Goal: Task Accomplishment & Management: Manage account settings

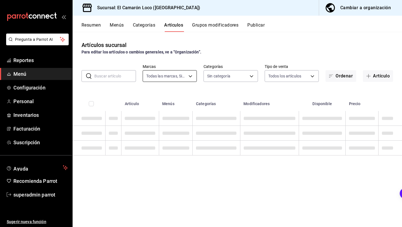
type input "84539b57-ac19-4bc7-993b-d744aa7824cb"
type input "29e25bbd-2505-4167-97e9-906376d6789c,aa4054fb-17bb-4e4c-b66d-083633d704f7,70bd5…"
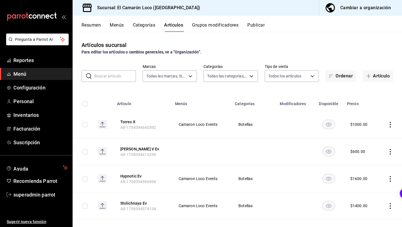
click at [120, 25] on button "Menús" at bounding box center [117, 26] width 14 height 9
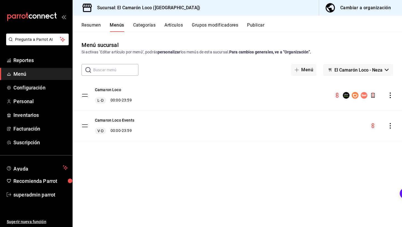
click at [392, 126] on icon "actions" at bounding box center [390, 126] width 6 height 6
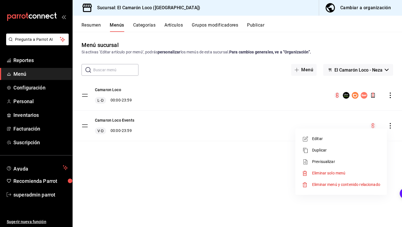
click at [346, 138] on span "Editar" at bounding box center [346, 139] width 68 height 6
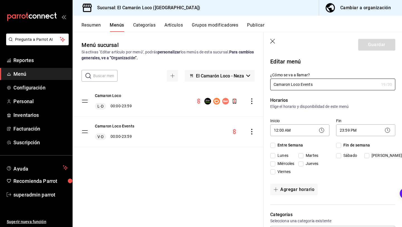
checkbox input "true"
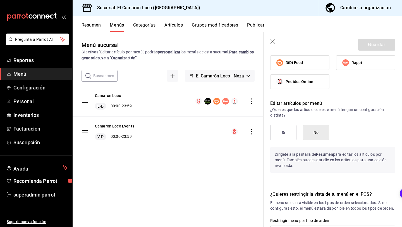
scroll to position [389, 0]
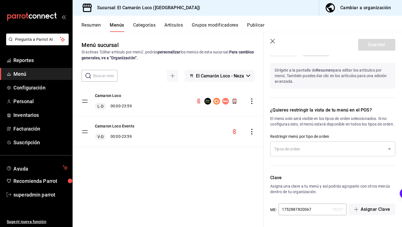
click at [272, 40] on icon "button" at bounding box center [273, 42] width 6 height 6
checkbox input "false"
type input "1758420478020"
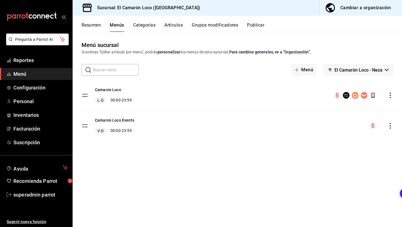
scroll to position [305, 0]
click at [390, 120] on div "Camaron Loco Events V-D 00:00 - 23:59" at bounding box center [237, 126] width 329 height 30
click at [390, 126] on icon "actions" at bounding box center [390, 126] width 6 height 6
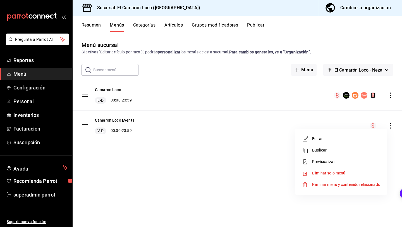
click at [336, 160] on span "Previsualizar" at bounding box center [346, 162] width 68 height 6
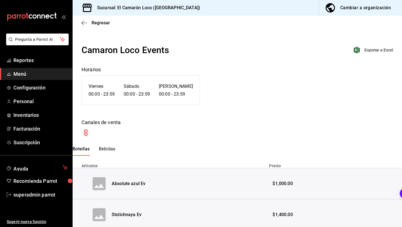
click at [82, 20] on div "Regresar" at bounding box center [237, 23] width 329 height 14
click at [94, 18] on div "Regresar" at bounding box center [237, 23] width 329 height 14
click at [95, 22] on span "Regresar" at bounding box center [101, 22] width 18 height 5
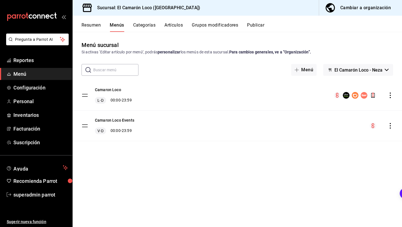
click at [129, 116] on div "Camaron Loco Events V-D 00:00 - 23:59" at bounding box center [237, 126] width 329 height 30
click at [127, 118] on button "Camaron Loco Events" at bounding box center [114, 120] width 39 height 6
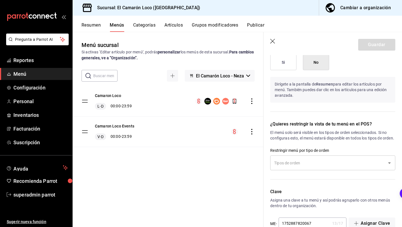
scroll to position [389, 0]
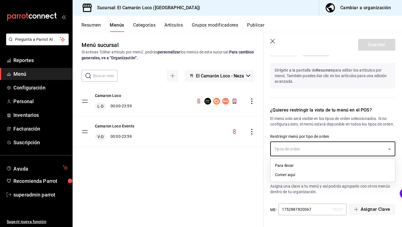
click at [298, 147] on input "text" at bounding box center [329, 149] width 112 height 10
click at [289, 176] on li "Comer aquí" at bounding box center [332, 174] width 124 height 9
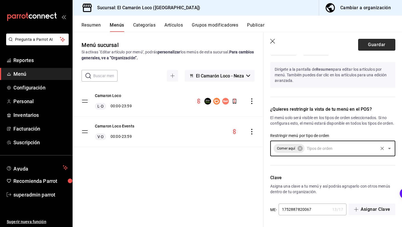
click at [384, 40] on button "Guardar" at bounding box center [376, 45] width 37 height 12
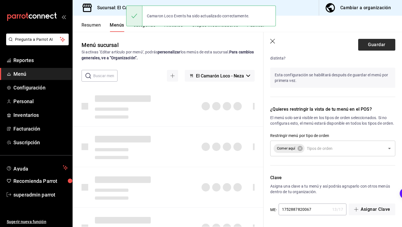
checkbox input "false"
type input "1758420501928"
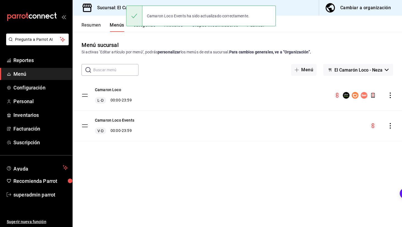
click at [392, 124] on icon "actions" at bounding box center [390, 126] width 6 height 6
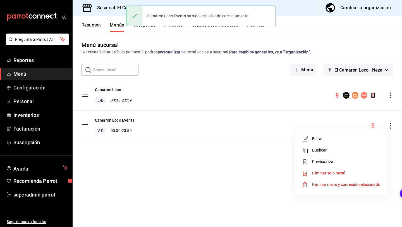
click at [347, 137] on span "Editar" at bounding box center [346, 139] width 68 height 6
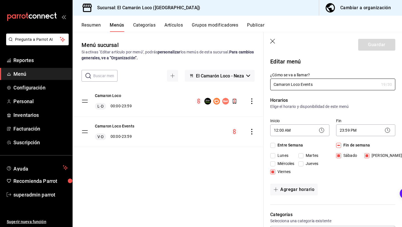
click at [210, 151] on div "Camaron Loco [PERSON_NAME] 00:00 - 23:59 Camaron Loco Events V-D 00:00 - 23:59" at bounding box center [168, 124] width 191 height 76
click at [123, 129] on div "Camaron Loco Events V-D 00:00 - 23:59" at bounding box center [114, 131] width 39 height 17
click at [124, 126] on button "Camaron Loco Events" at bounding box center [114, 126] width 39 height 6
click at [128, 127] on button "Camaron Loco Events" at bounding box center [114, 126] width 39 height 6
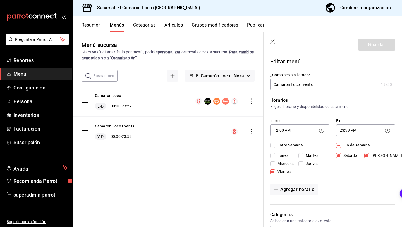
click at [271, 37] on header "Guardar" at bounding box center [332, 43] width 138 height 23
click at [271, 42] on icon "button" at bounding box center [273, 42] width 6 height 6
checkbox input "false"
type input "1758420510105"
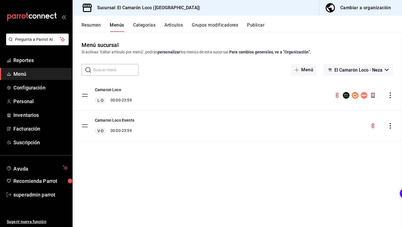
checkbox input "false"
click at [109, 124] on div "Camaron Loco Events V-D 00:00 - 23:59" at bounding box center [114, 125] width 39 height 17
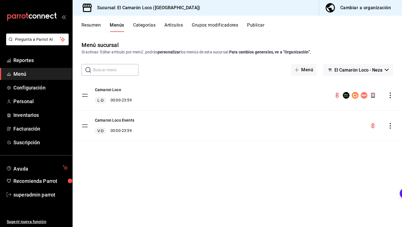
click at [148, 25] on button "Categorías" at bounding box center [144, 26] width 23 height 9
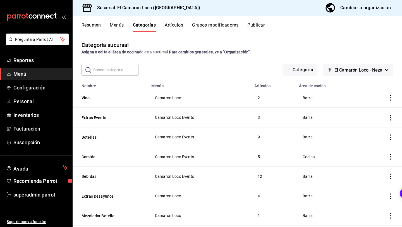
scroll to position [36, 0]
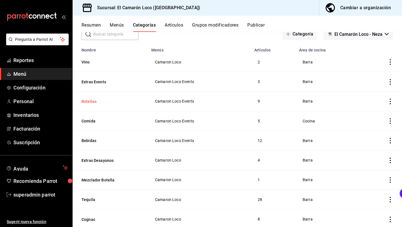
click at [93, 101] on button "Botellas" at bounding box center [109, 102] width 56 height 6
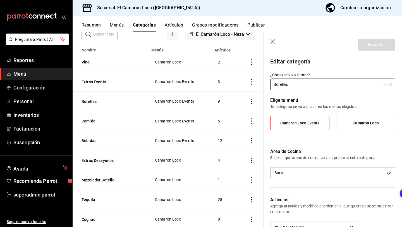
click at [269, 43] on header "Guardar" at bounding box center [332, 43] width 138 height 23
click at [272, 43] on icon "button" at bounding box center [273, 42] width 6 height 6
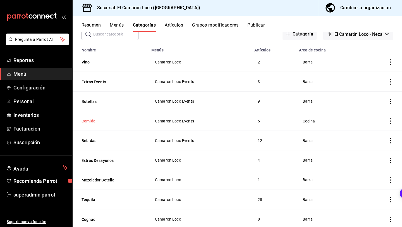
click at [90, 122] on button "Comida" at bounding box center [109, 121] width 56 height 6
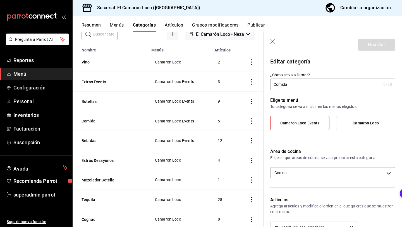
click at [275, 43] on icon "button" at bounding box center [273, 42] width 6 height 6
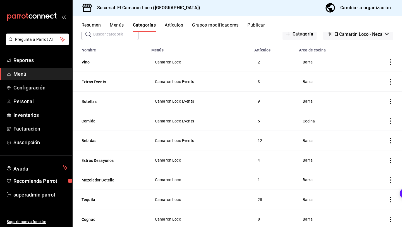
click at [174, 25] on button "Artículos" at bounding box center [174, 26] width 18 height 9
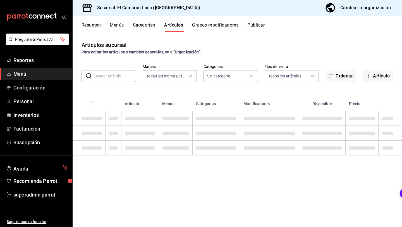
type input "84539b57-ac19-4bc7-993b-d744aa7824cb"
type input "29e25bbd-2505-4167-97e9-906376d6789c,aa4054fb-17bb-4e4c-b66d-083633d704f7,70bd5…"
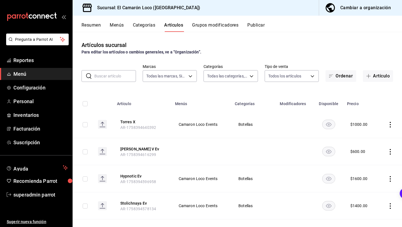
scroll to position [40, 0]
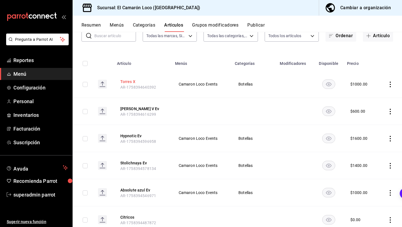
click at [131, 82] on button "Torres X" at bounding box center [142, 82] width 45 height 6
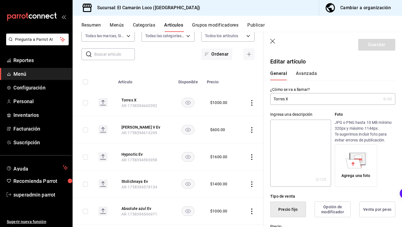
drag, startPoint x: 273, startPoint y: 41, endPoint x: 279, endPoint y: 84, distance: 43.1
click at [273, 41] on icon "button" at bounding box center [272, 41] width 5 height 5
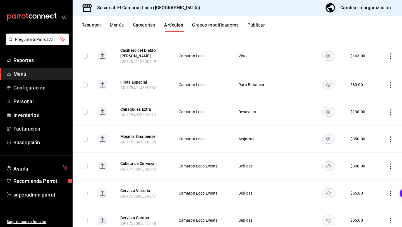
scroll to position [487, 0]
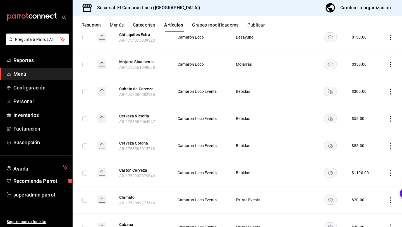
click at [330, 91] on icon "availability-product" at bounding box center [330, 91] width 5 height 5
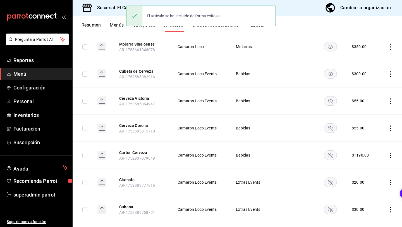
click at [329, 99] on rect "availability-product" at bounding box center [330, 100] width 13 height 9
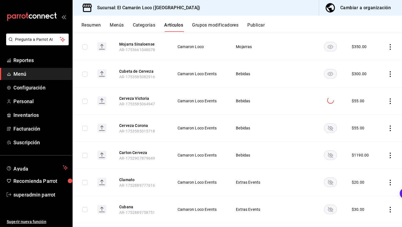
scroll to position [522, 0]
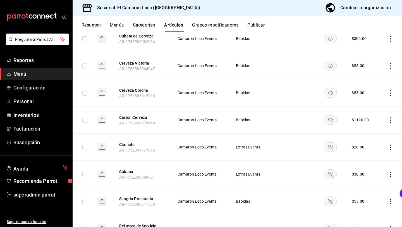
click at [331, 92] on rect "availability-product" at bounding box center [330, 92] width 13 height 9
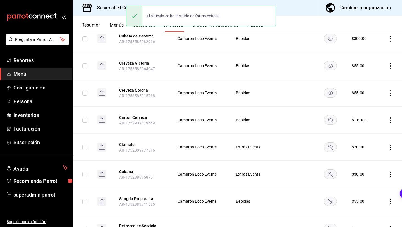
click at [331, 126] on td at bounding box center [330, 119] width 29 height 27
click at [331, 120] on rect "availability-product" at bounding box center [330, 119] width 13 height 9
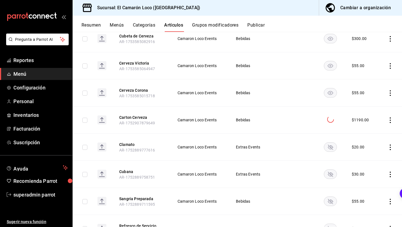
click at [330, 148] on rect "availability-product" at bounding box center [330, 146] width 13 height 9
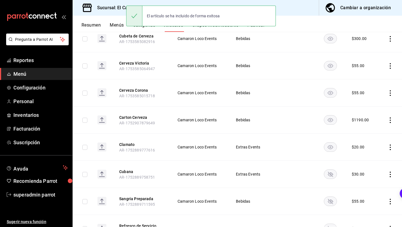
scroll to position [578, 0]
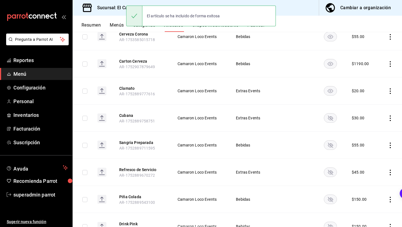
click at [332, 117] on rect "availability-product" at bounding box center [330, 117] width 13 height 9
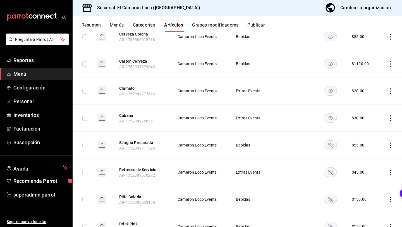
click at [332, 151] on td at bounding box center [330, 144] width 29 height 27
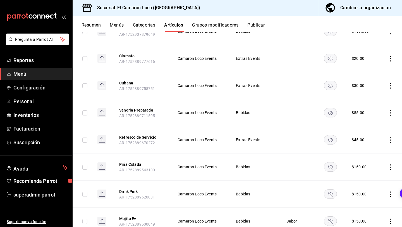
scroll to position [614, 0]
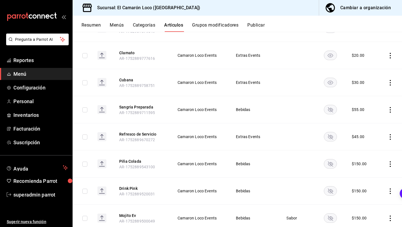
click at [328, 107] on rect "availability-product" at bounding box center [330, 109] width 13 height 9
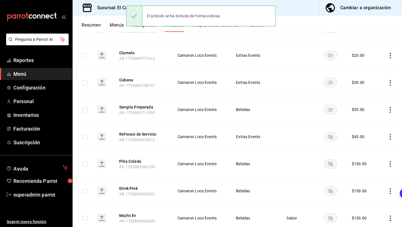
click at [331, 141] on rect "availability-product" at bounding box center [330, 136] width 13 height 9
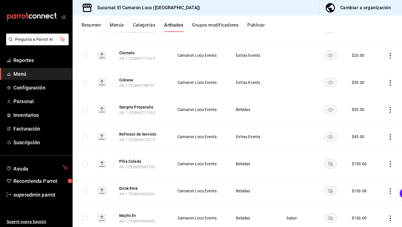
click at [332, 169] on td at bounding box center [330, 163] width 29 height 27
click at [332, 162] on rect "availability-product" at bounding box center [330, 163] width 13 height 9
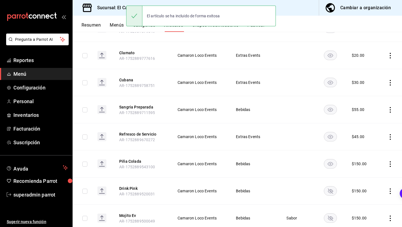
click at [332, 191] on rect "availability-product" at bounding box center [330, 190] width 13 height 9
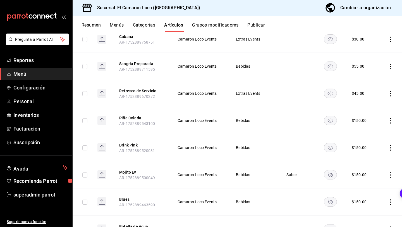
scroll to position [666, 0]
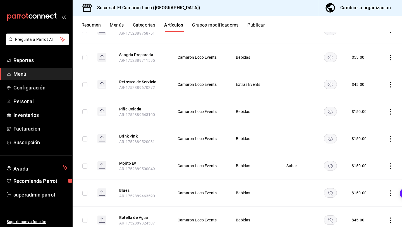
click at [331, 171] on td at bounding box center [330, 165] width 29 height 27
click at [331, 166] on icon "availability-product" at bounding box center [330, 165] width 5 height 5
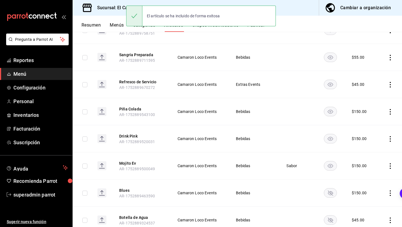
click at [331, 190] on rect "availability-product" at bounding box center [330, 192] width 13 height 9
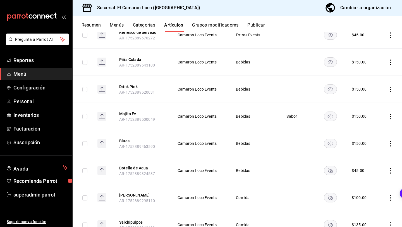
scroll to position [733, 0]
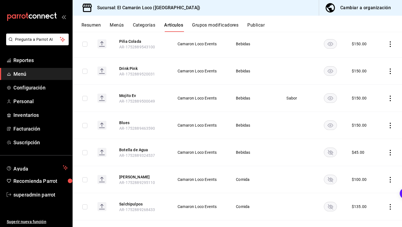
click at [332, 154] on rect "availability-product" at bounding box center [330, 152] width 13 height 9
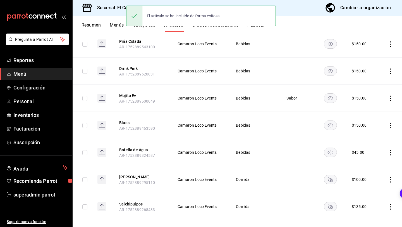
click at [332, 178] on rect "availability-product" at bounding box center [330, 179] width 13 height 9
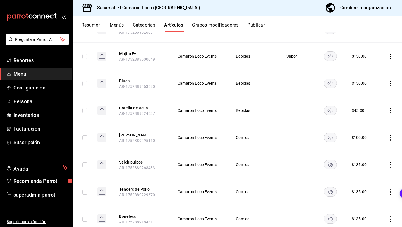
scroll to position [793, 0]
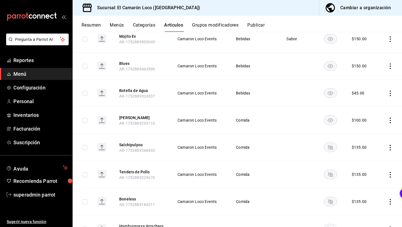
click at [331, 148] on rect "availability-product" at bounding box center [330, 147] width 13 height 9
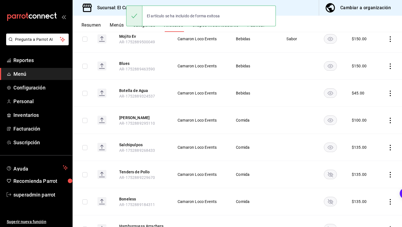
click at [331, 172] on rect "availability-product" at bounding box center [330, 174] width 13 height 9
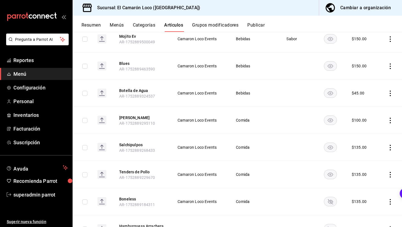
scroll to position [895, 0]
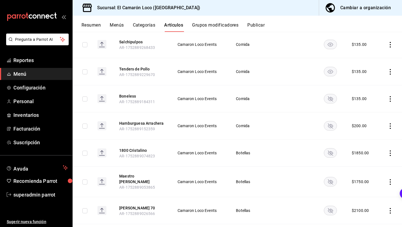
click at [330, 94] on rect "availability-product" at bounding box center [330, 98] width 13 height 9
click at [330, 124] on icon "availability-product" at bounding box center [330, 125] width 5 height 5
click at [330, 148] on rect "availability-product" at bounding box center [330, 152] width 13 height 9
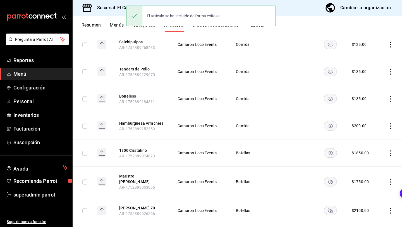
scroll to position [938, 0]
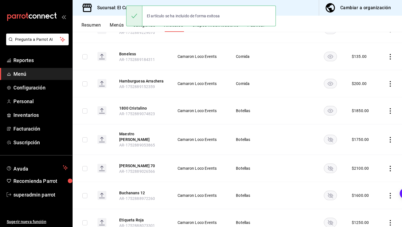
click at [330, 137] on rect "availability-product" at bounding box center [330, 139] width 13 height 9
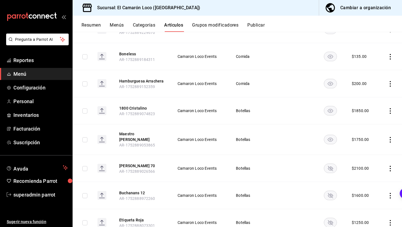
click at [333, 164] on rect "availability-product" at bounding box center [330, 168] width 13 height 9
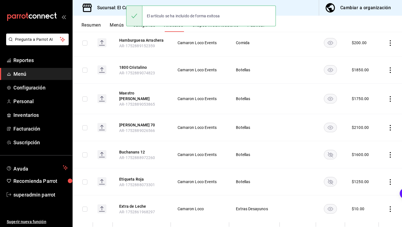
scroll to position [979, 0]
click at [332, 154] on rect "availability-product" at bounding box center [330, 153] width 13 height 9
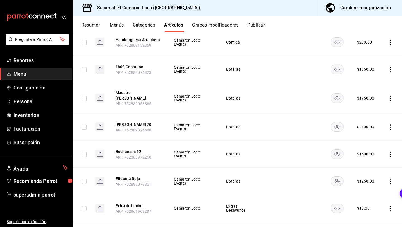
click at [337, 179] on icon "availability-product" at bounding box center [336, 181] width 5 height 5
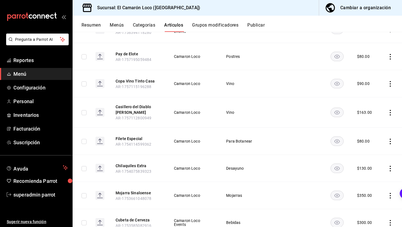
scroll to position [0, 0]
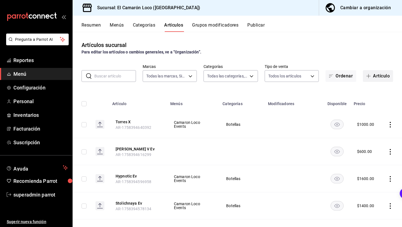
click at [380, 73] on button "Artículo" at bounding box center [378, 76] width 30 height 12
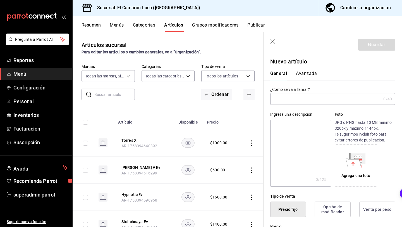
click at [298, 96] on input "text" at bounding box center [325, 98] width 111 height 11
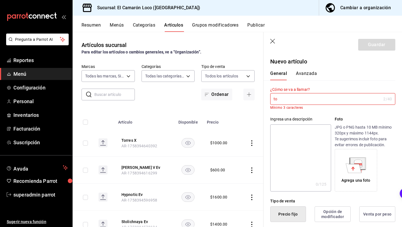
type input "t"
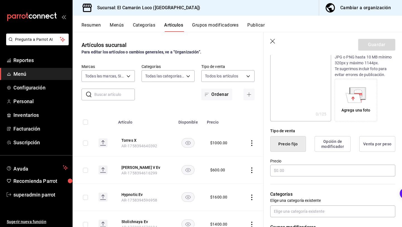
scroll to position [73, 0]
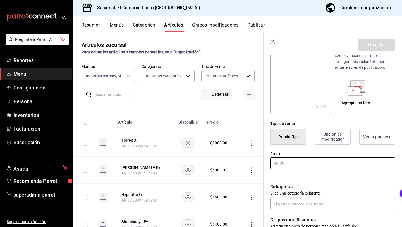
type input "[PERSON_NAME] V"
click at [298, 168] on input "text" at bounding box center [332, 163] width 125 height 12
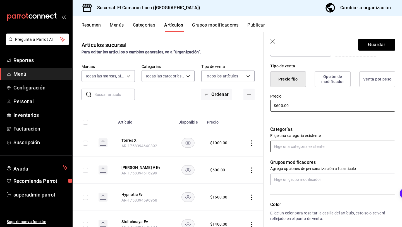
type input "$600.00"
click at [309, 144] on input "text" at bounding box center [332, 146] width 125 height 12
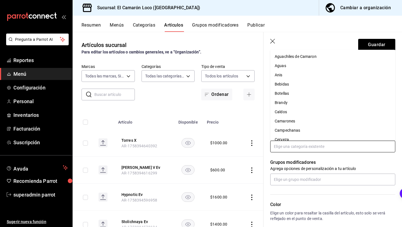
click at [304, 93] on li "Botellas" at bounding box center [332, 93] width 125 height 9
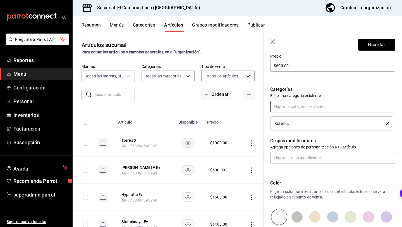
scroll to position [144, 0]
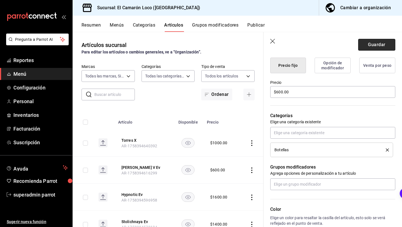
click at [382, 47] on button "Guardar" at bounding box center [376, 45] width 37 height 12
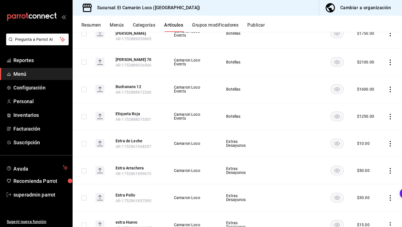
scroll to position [1077, 0]
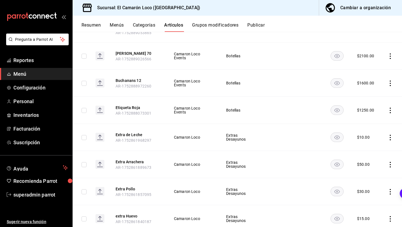
click at [389, 107] on icon "actions" at bounding box center [390, 110] width 6 height 6
click at [371, 118] on span "Editar" at bounding box center [373, 120] width 15 height 6
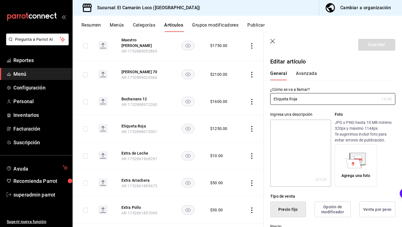
scroll to position [168, 0]
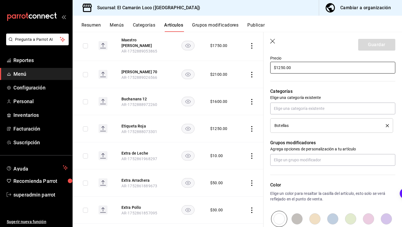
click at [283, 71] on input "$1250.00" at bounding box center [332, 68] width 125 height 12
type input "$1100.00"
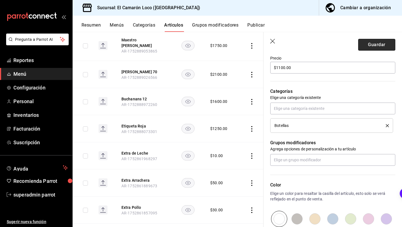
click at [370, 46] on button "Guardar" at bounding box center [376, 45] width 37 height 12
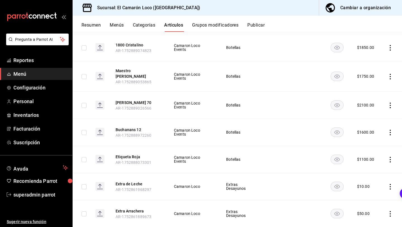
scroll to position [1038, 0]
